Goal: Navigation & Orientation: Find specific page/section

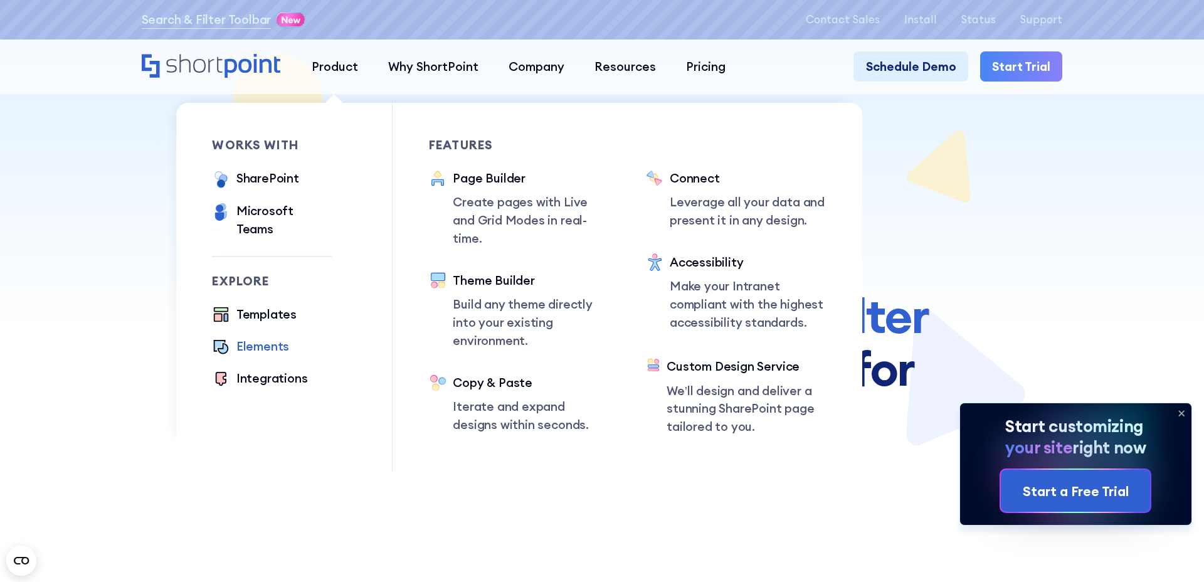
click at [277, 337] on div "Elements" at bounding box center [262, 346] width 53 height 18
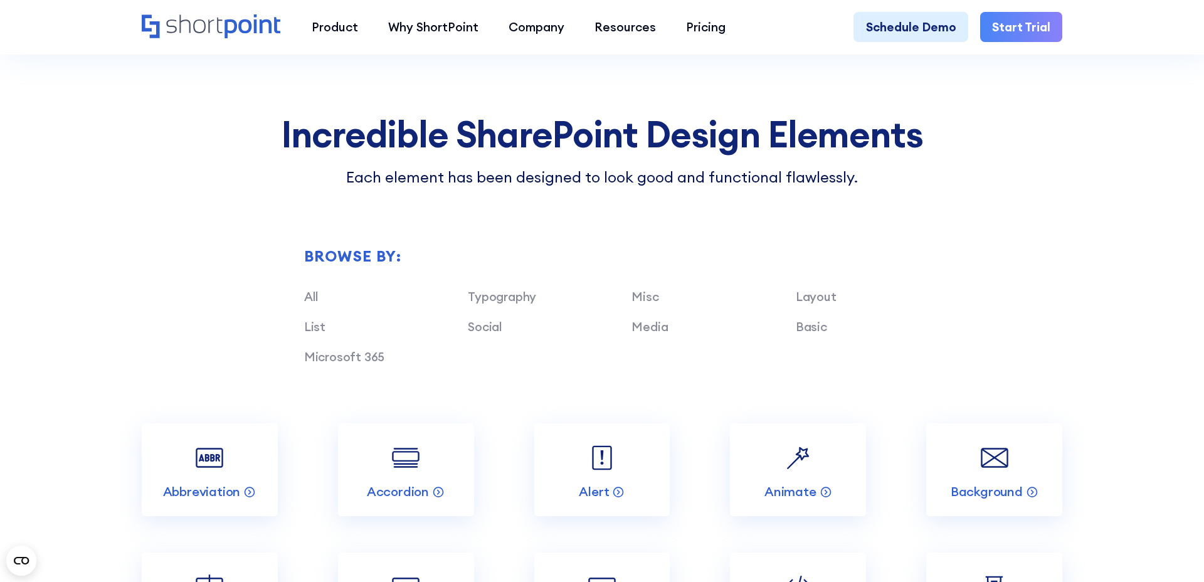
scroll to position [1389, 0]
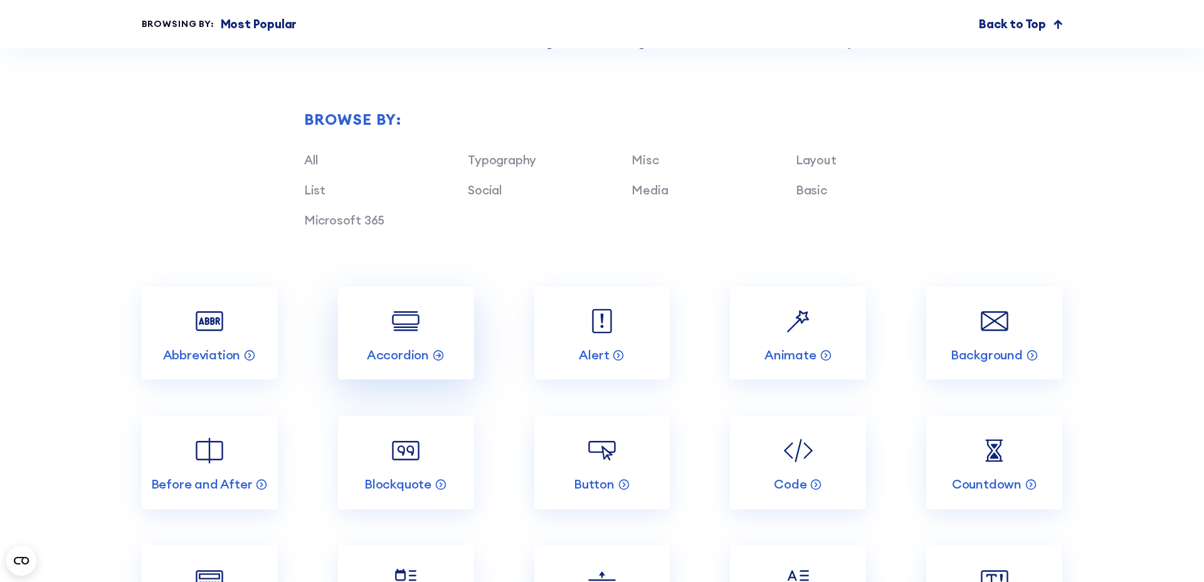
click at [430, 336] on link "Accordion" at bounding box center [406, 333] width 136 height 93
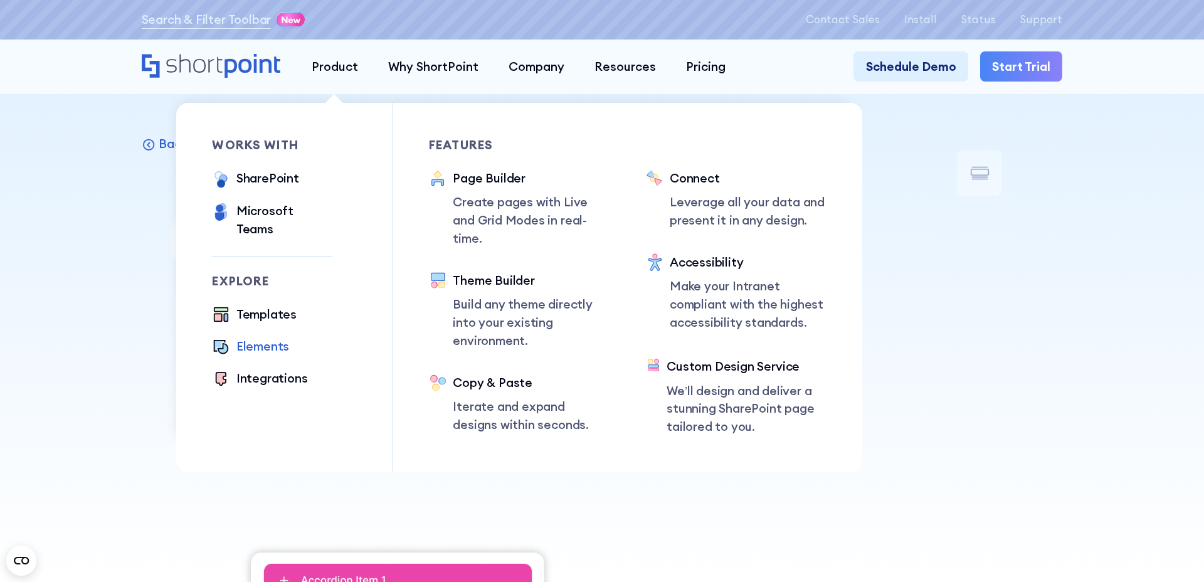
click at [278, 337] on div "Elements" at bounding box center [262, 346] width 53 height 18
